Goal: Find specific page/section: Find specific page/section

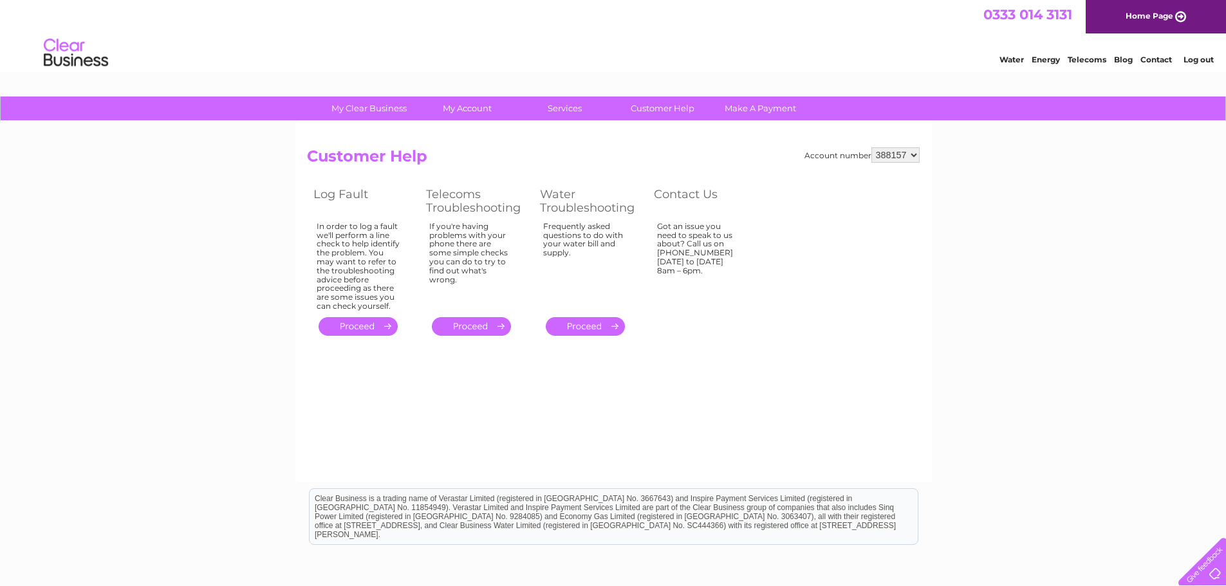
click at [916, 154] on select "388157" at bounding box center [895, 154] width 48 height 15
click at [871, 147] on select "388157" at bounding box center [895, 154] width 48 height 15
click at [479, 324] on link "." at bounding box center [471, 326] width 79 height 19
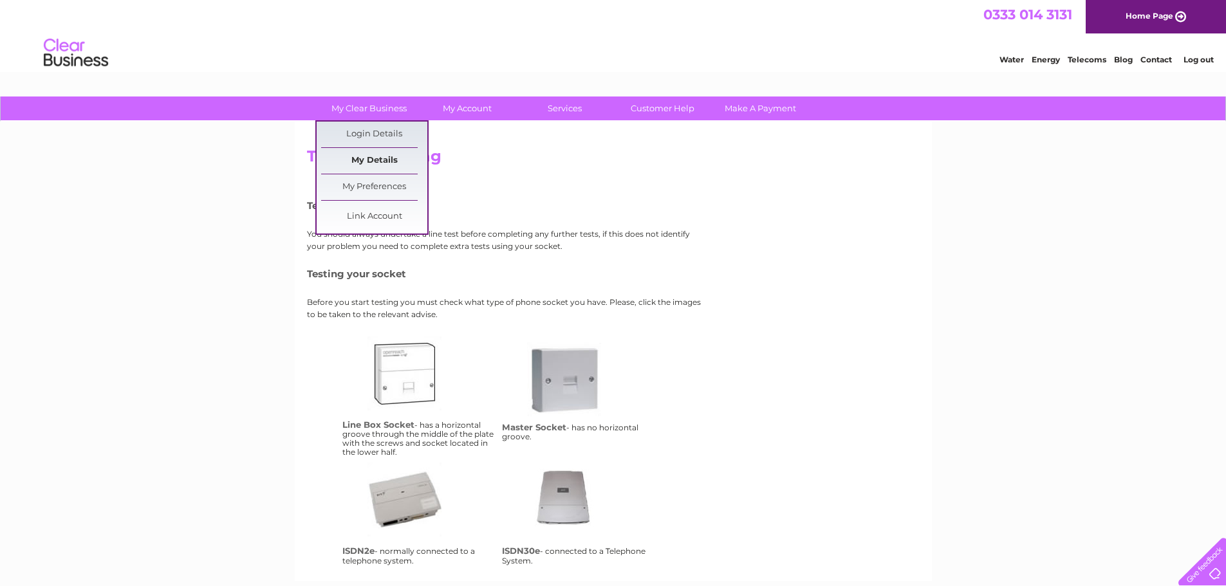
click at [373, 160] on link "My Details" at bounding box center [374, 161] width 106 height 26
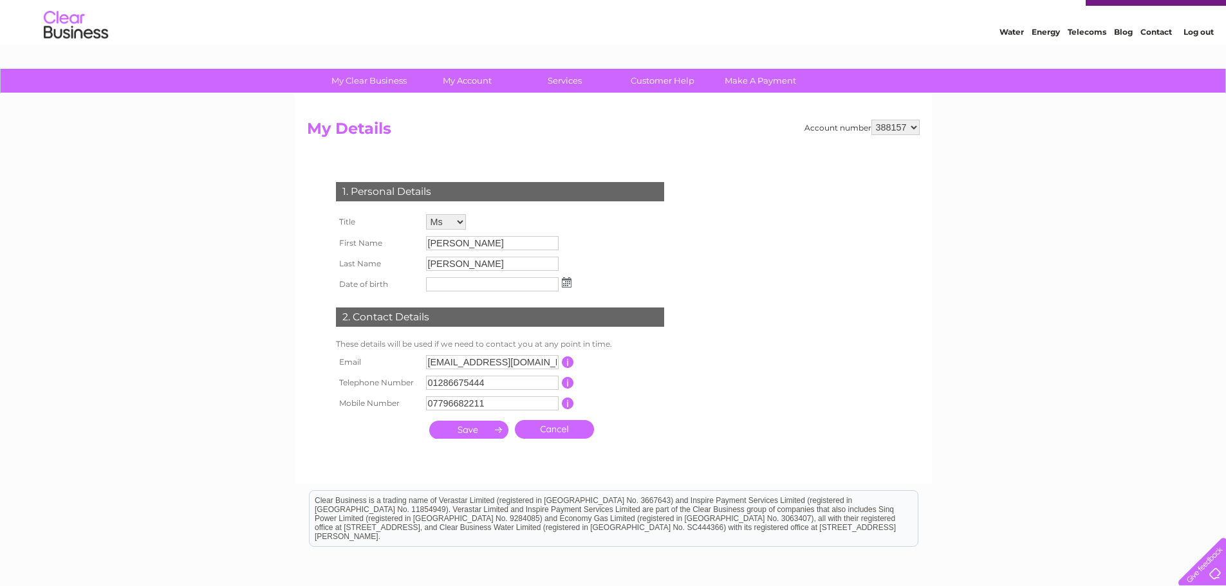
scroll to position [26, 0]
